Goal: Entertainment & Leisure: Browse casually

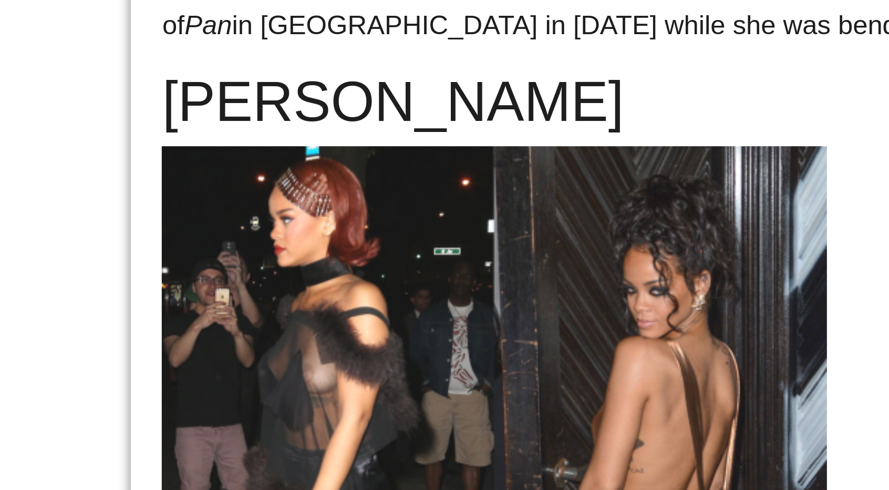
scroll to position [1425, 0]
